Goal: Transaction & Acquisition: Subscribe to service/newsletter

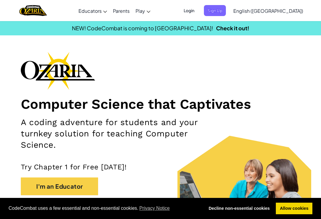
click at [198, 11] on span "Login" at bounding box center [189, 10] width 18 height 11
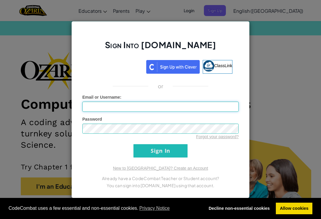
click at [220, 110] on input "Email or Username :" at bounding box center [160, 107] width 156 height 10
type input "5"
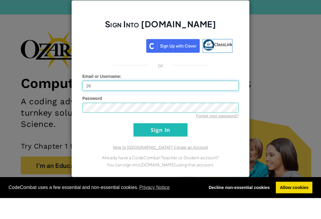
scroll to position [21, 0]
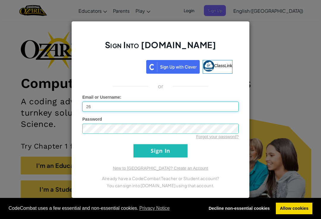
type input "26"
click at [291, 57] on div "Sign Into [DOMAIN_NAME] ClassLink or Unknown Error Email or Username : 26 Passw…" at bounding box center [160, 109] width 321 height 219
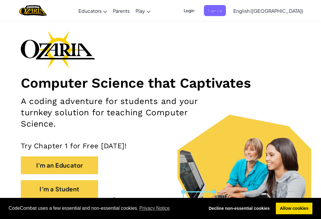
click at [296, 62] on div "Computer Science that Captivates A coding adventure for students and your turnk…" at bounding box center [160, 117] width 279 height 173
click at [226, 13] on span "Sign Up" at bounding box center [215, 10] width 22 height 11
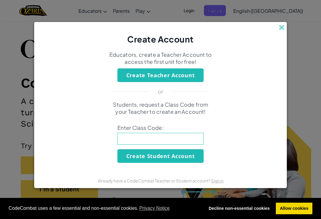
click at [282, 37] on div "Create Account" at bounding box center [160, 33] width 252 height 23
click at [277, 35] on div "Create Account" at bounding box center [160, 33] width 252 height 23
click at [284, 31] on span at bounding box center [281, 27] width 6 height 6
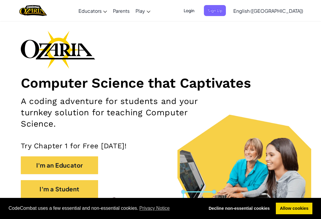
click at [282, 34] on div "Computer Science that Captivates A coding adventure for students and your turnk…" at bounding box center [160, 117] width 279 height 173
click at [198, 12] on span "Login" at bounding box center [189, 10] width 18 height 11
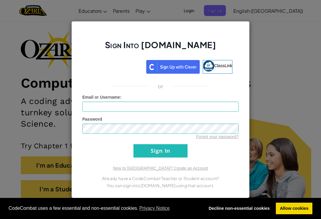
click at [157, 105] on div "Email or Username :" at bounding box center [160, 103] width 156 height 18
click at [148, 111] on input "Email or Username :" at bounding box center [160, 107] width 156 height 10
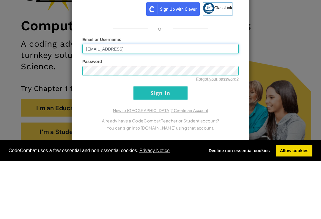
type input "[EMAIL_ADDRESS]"
